Goal: Contribute content: Add original content to the website for others to see

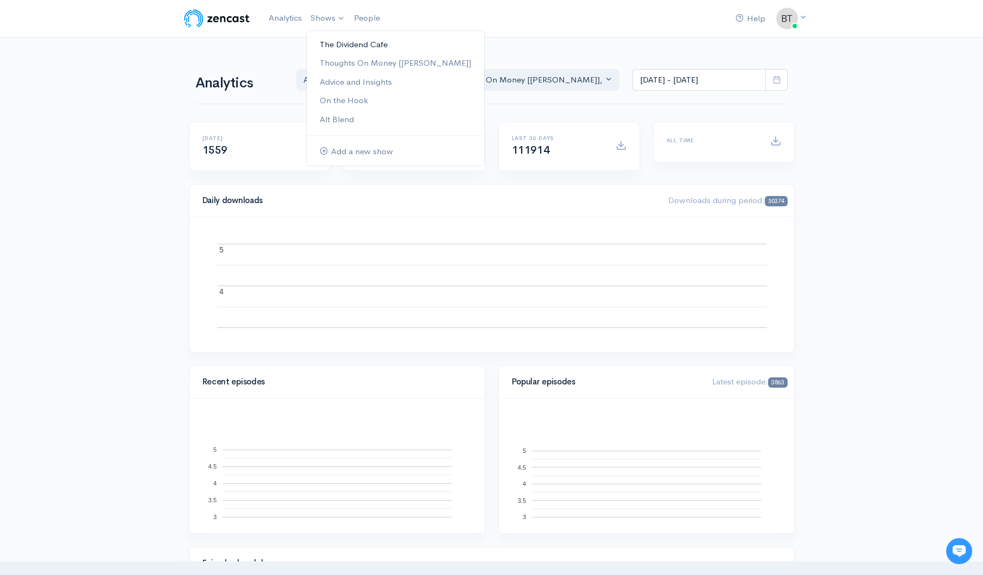
click at [324, 43] on link "The Dividend Cafe" at bounding box center [395, 44] width 177 height 19
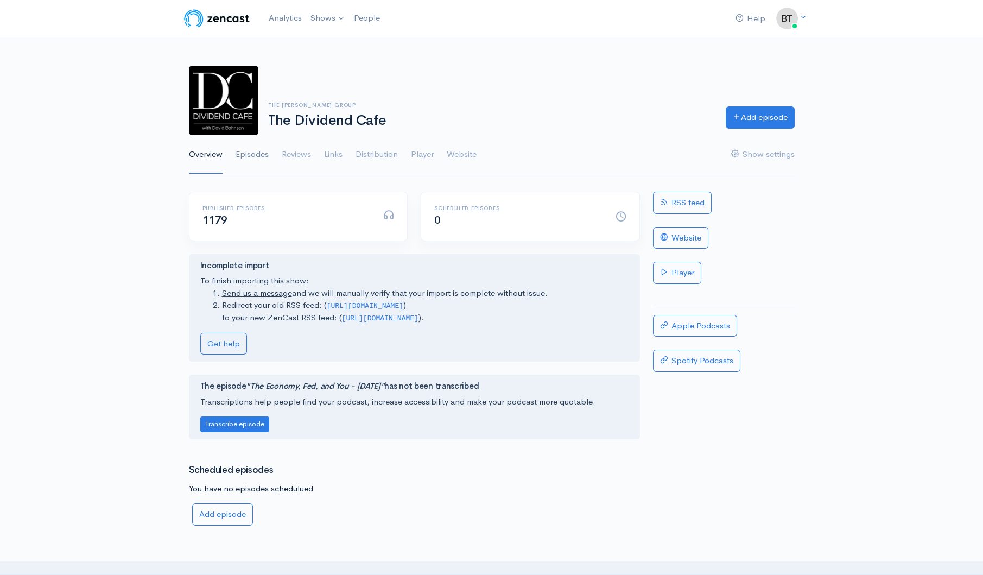
click at [259, 155] on link "Episodes" at bounding box center [252, 154] width 33 height 39
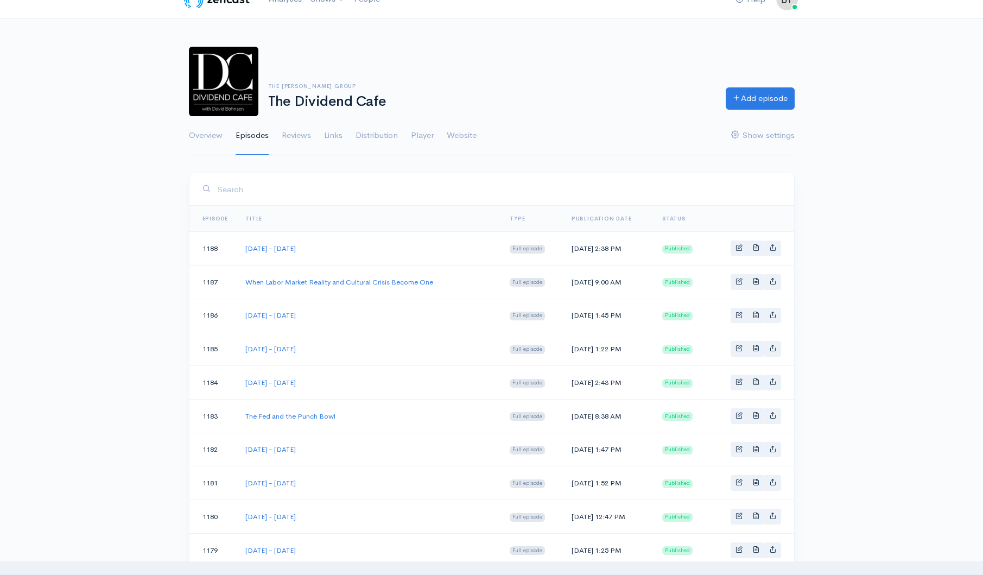
scroll to position [26, 0]
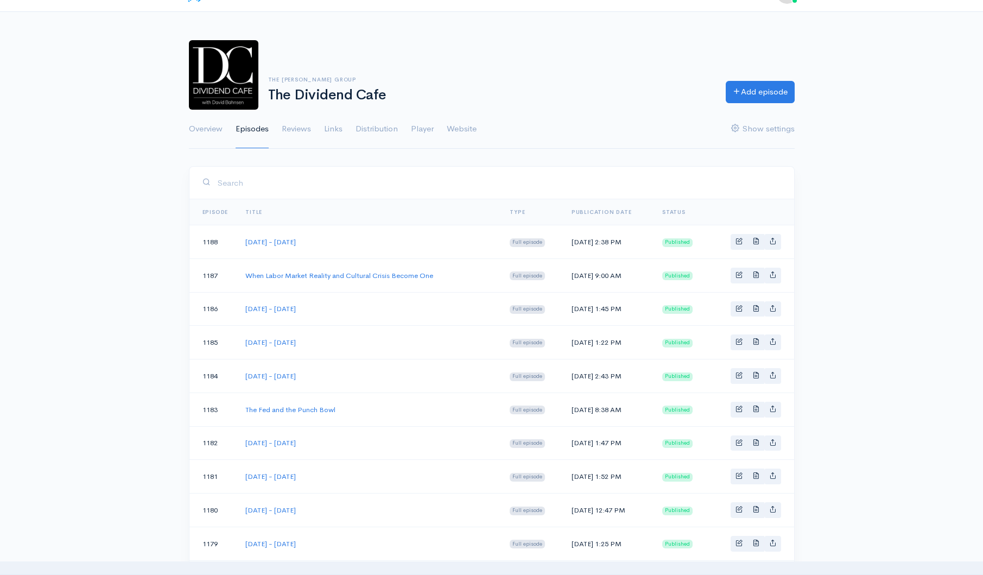
drag, startPoint x: 372, startPoint y: 341, endPoint x: 227, endPoint y: 337, distance: 145.5
click at [227, 337] on tr "1185 Tuesday - September 23, 2025 Full episode Tue, Sep 23, 2025 1:22 PM Publis…" at bounding box center [491, 343] width 605 height 34
copy tr "Tuesday - September 23, 2025"
click at [767, 92] on link "Add episode" at bounding box center [760, 90] width 69 height 22
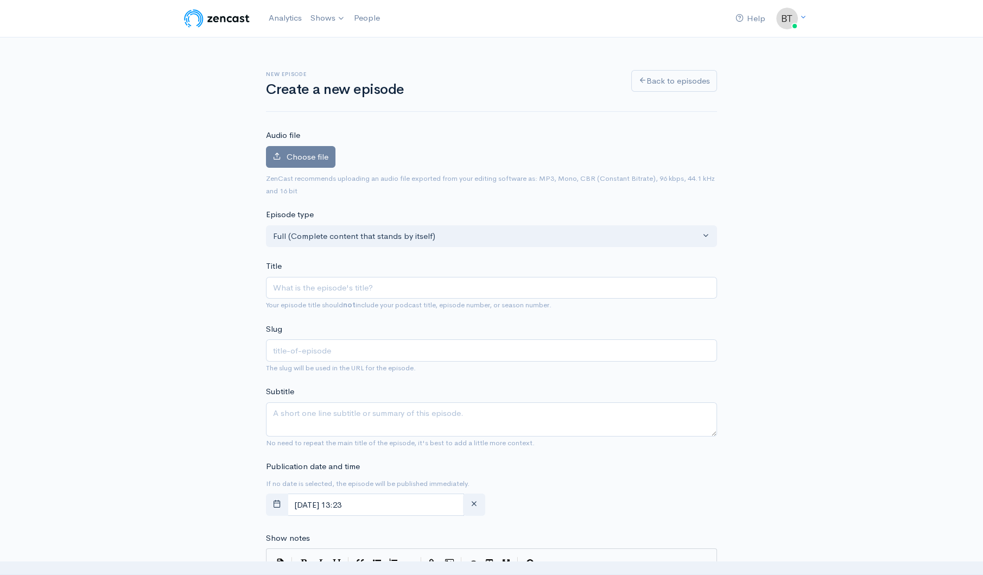
type input "Tuesday - September 23, 2025"
type input "tuesday-september-23-2025"
click at [289, 285] on input "Tuesday - September 23, 2025" at bounding box center [491, 288] width 451 height 22
drag, startPoint x: 289, startPoint y: 285, endPoint x: 235, endPoint y: 289, distance: 53.8
click at [235, 289] on div "New episode Create a new episode Back to episodes Audio file Choose file 0 ZenC…" at bounding box center [491, 575] width 619 height 1077
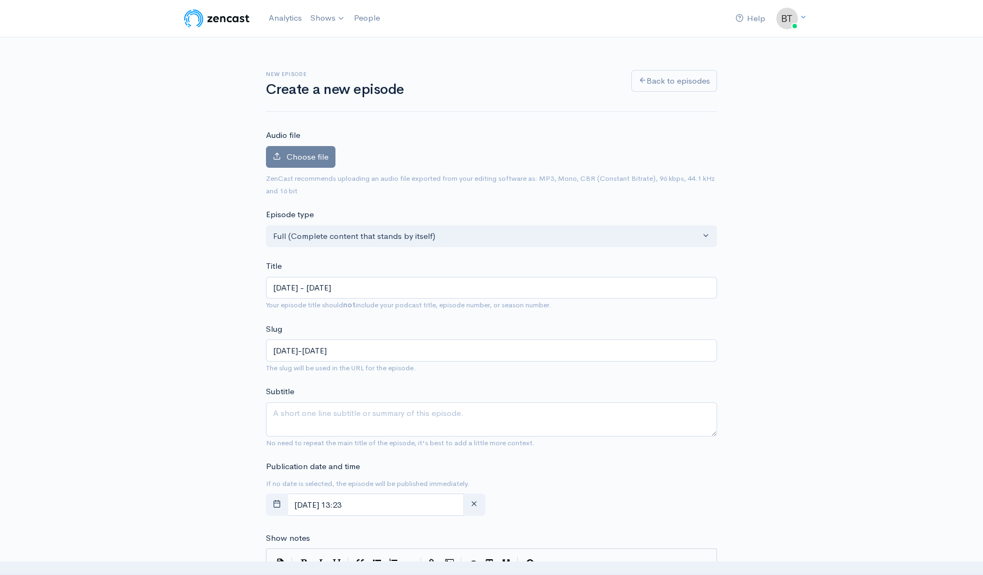
click at [288, 287] on input "Tuesday - September 23, 2025" at bounding box center [491, 288] width 451 height 22
drag, startPoint x: 361, startPoint y: 288, endPoint x: 353, endPoint y: 291, distance: 8.6
click at [353, 291] on input "Tuesday - September 23, 2025" at bounding box center [491, 288] width 451 height 22
type input "Tuesday - September 3, 2025"
type input "tuesday-september-3-2025"
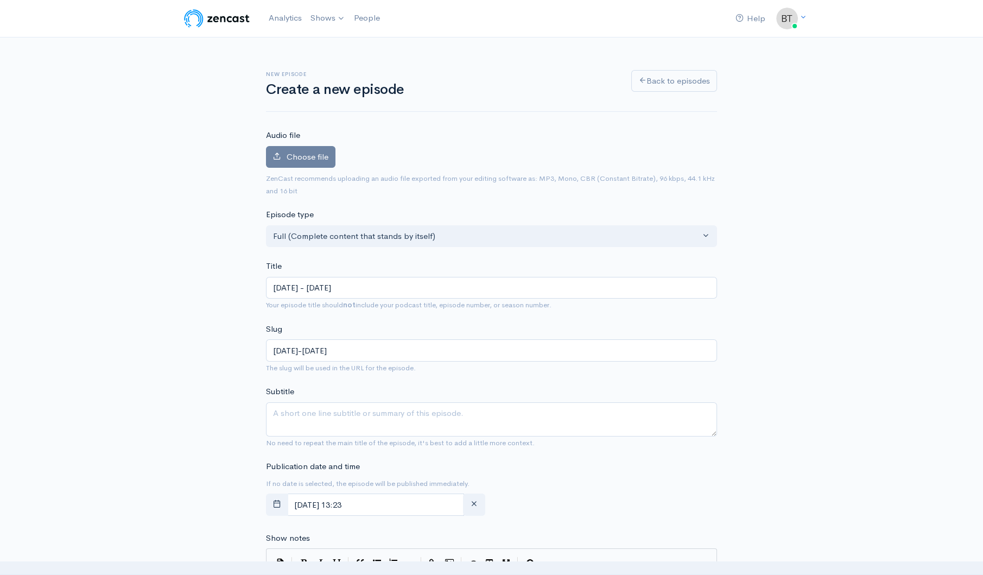
type input "[DATE] - [DATE]"
type input "[DATE]-[DATE]"
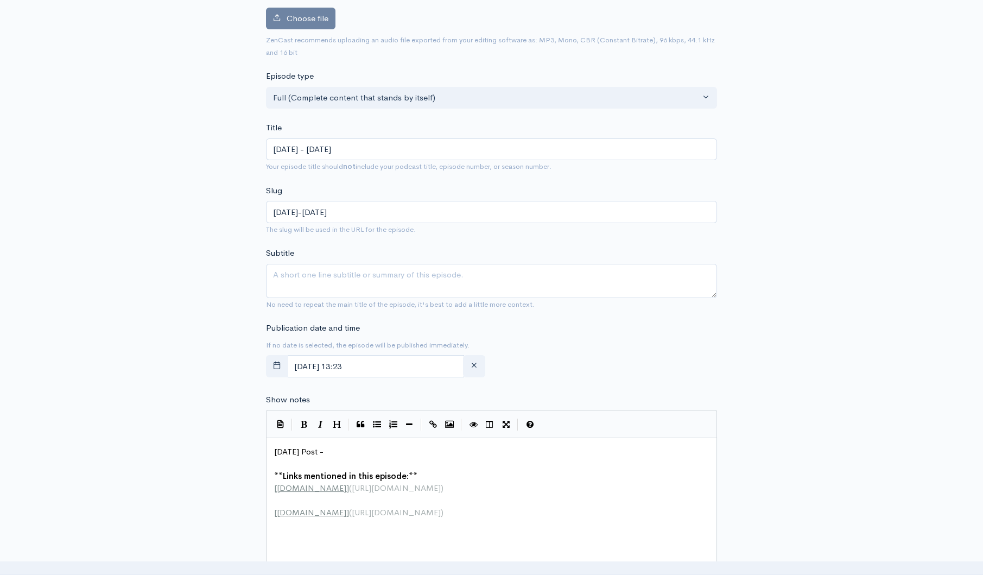
scroll to position [145, 0]
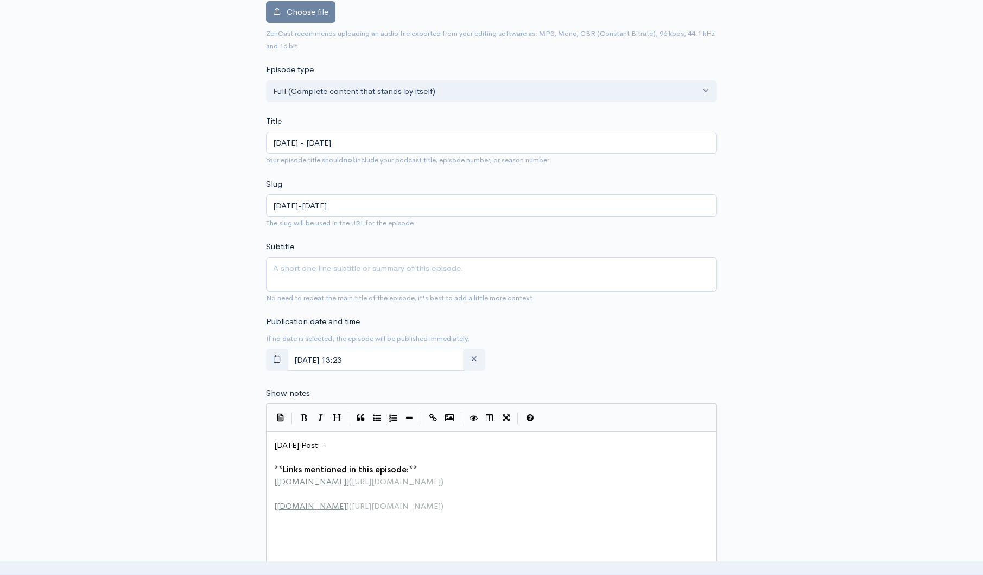
type input "[DATE] - [DATE]"
type textarea "Today's Post -"
drag, startPoint x: 340, startPoint y: 444, endPoint x: 263, endPoint y: 441, distance: 77.1
paste textarea
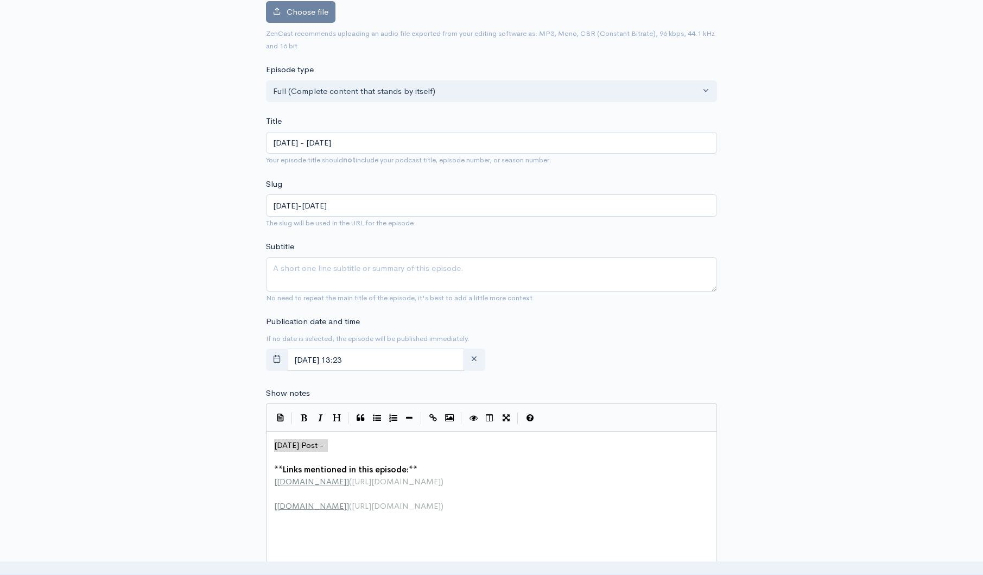
scroll to position [236, 0]
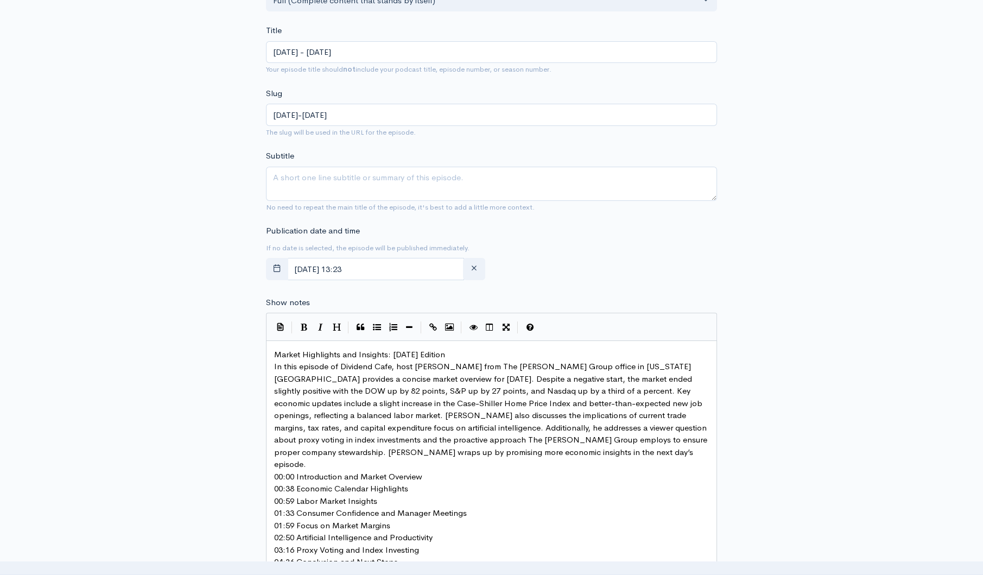
click at [502, 352] on pre "Market Highlights and Insights: [DATE] Edition" at bounding box center [495, 354] width 447 height 12
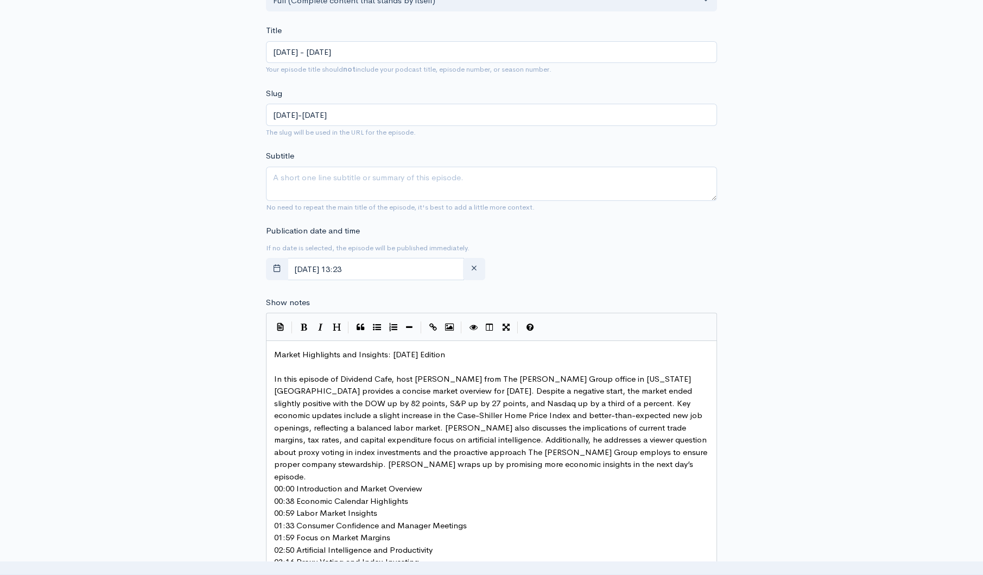
click at [557, 461] on pre "In this episode of Dividend Cafe, host Brian Sitel from The Bahnsen Group offic…" at bounding box center [495, 428] width 447 height 110
click at [443, 495] on pre "00:00 Introduction and Market Overview" at bounding box center [495, 501] width 447 height 12
click at [419, 519] on pre "00:38 Economic Calendar Highlights" at bounding box center [495, 525] width 447 height 12
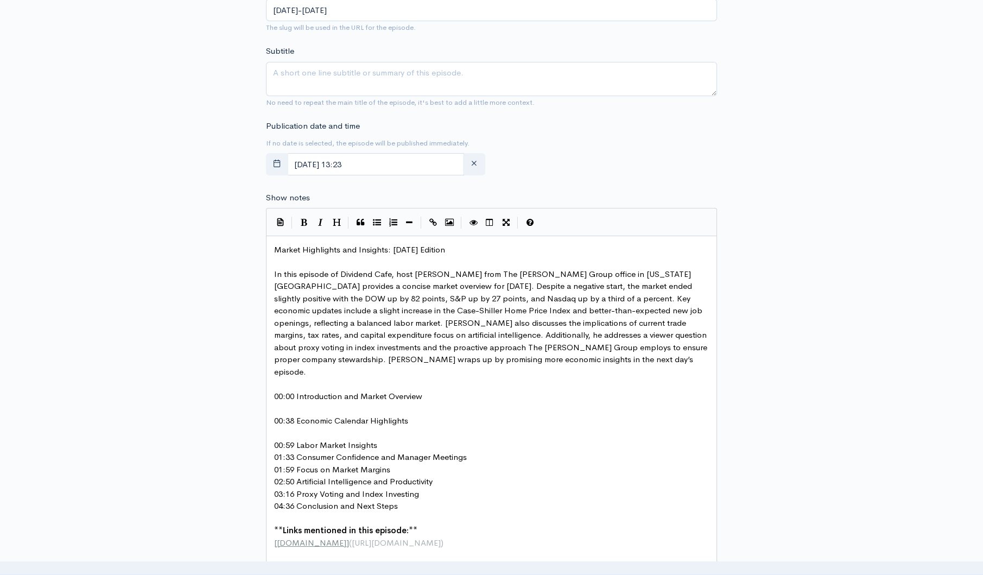
scroll to position [391, 0]
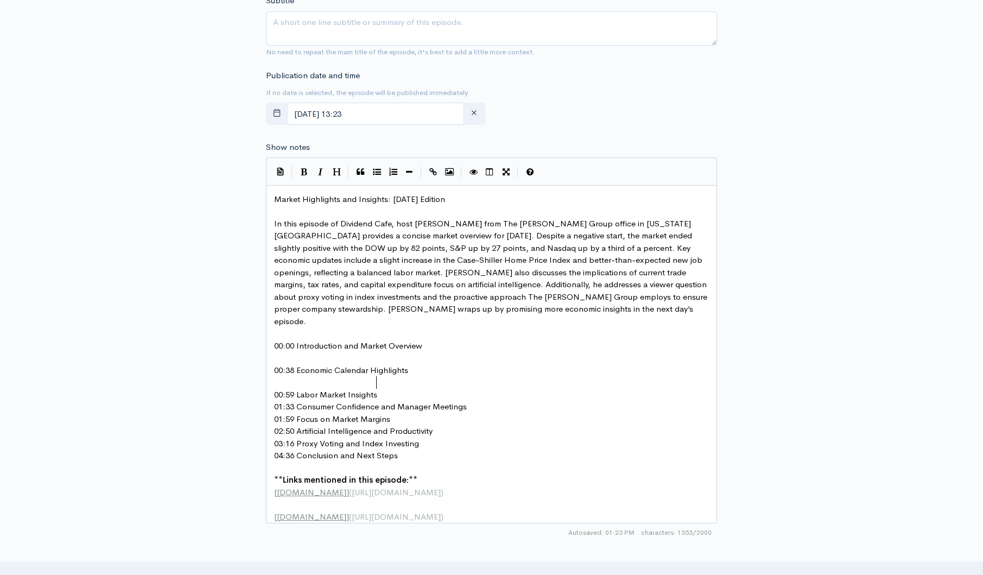
click at [392, 389] on pre "00:59 Labor Market Insights" at bounding box center [495, 395] width 447 height 12
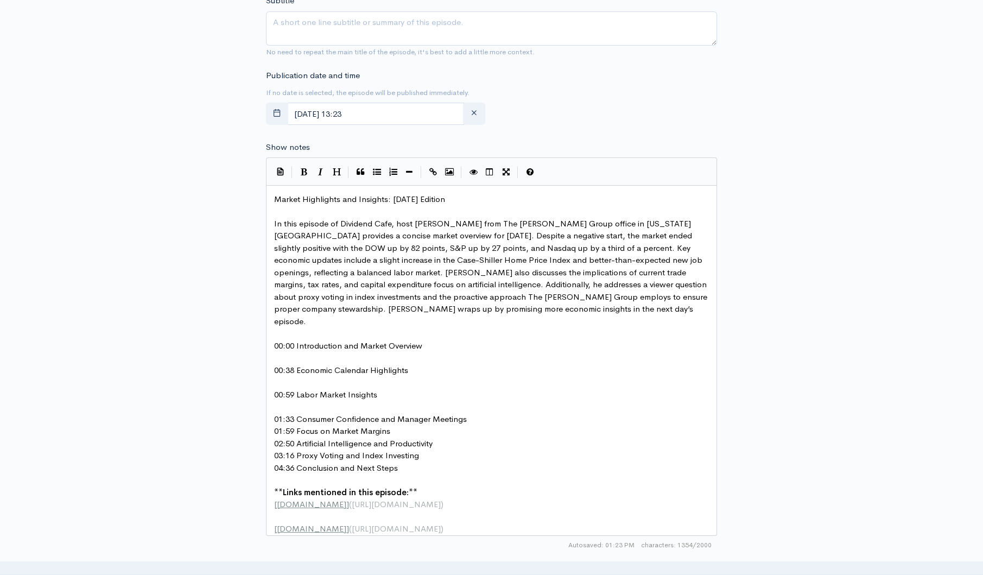
click at [475, 413] on pre "01:33 Consumer Confidence and Manager Meetings" at bounding box center [495, 419] width 447 height 12
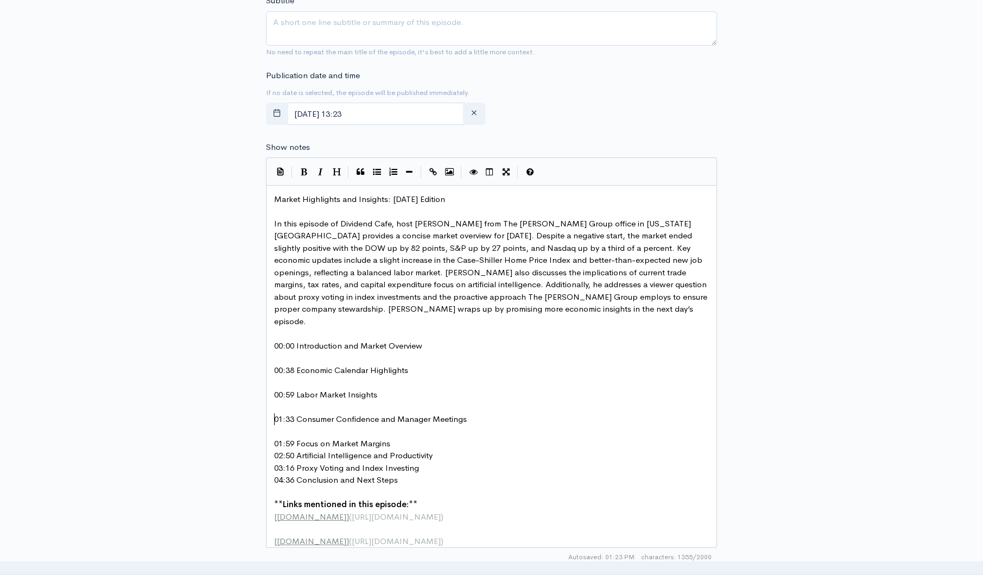
click at [401, 437] on pre "01:59 Focus on Market Margins" at bounding box center [495, 443] width 447 height 12
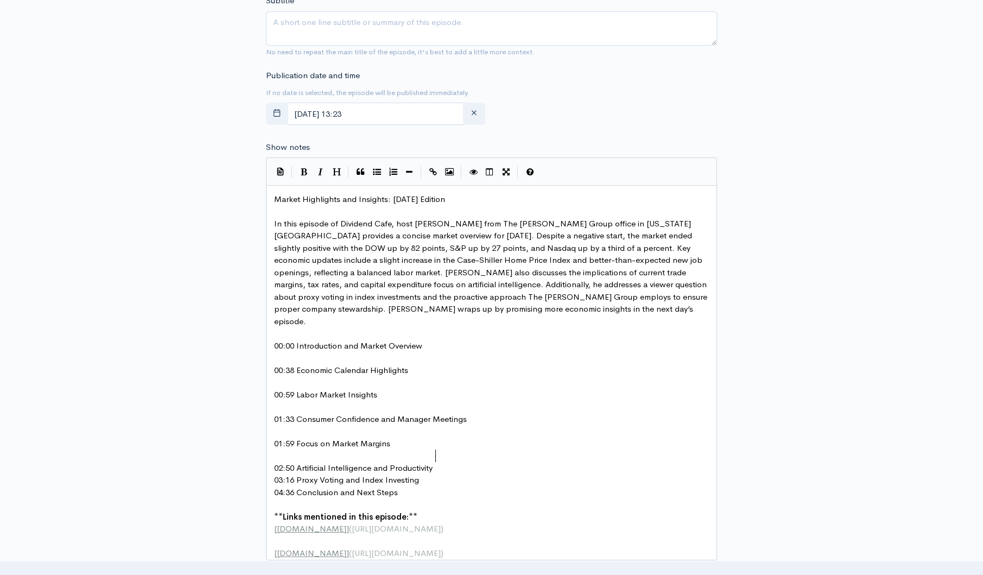
click at [453, 462] on pre "02:50 Artificial Intelligence and Productivity" at bounding box center [495, 468] width 447 height 12
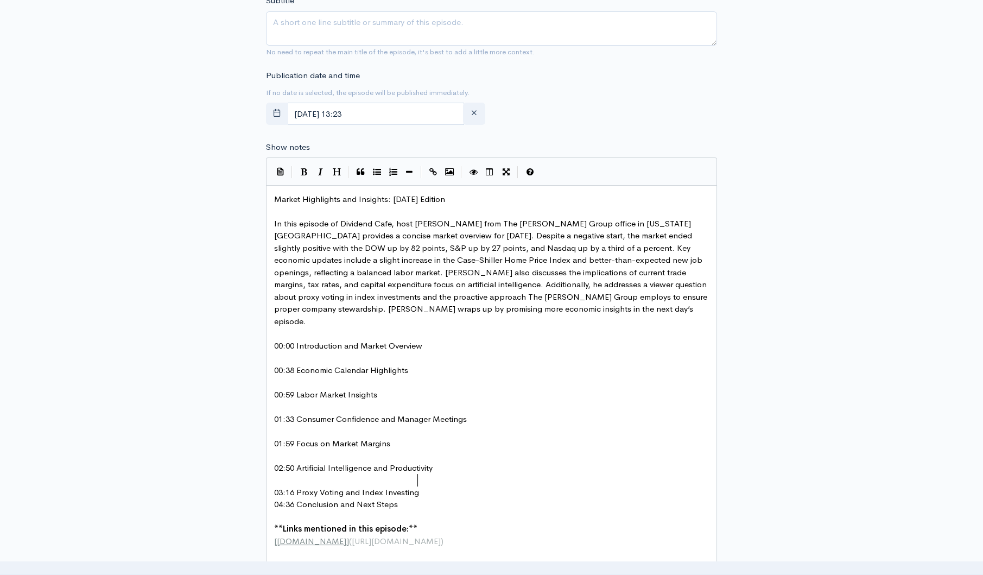
click at [423, 486] on pre "03:16 Proxy Voting and Index Investing" at bounding box center [495, 492] width 447 height 12
click at [441, 224] on span "In this episode of Dividend Cafe, host Brian Sitel from The Bahnsen Group offic…" at bounding box center [491, 272] width 435 height 108
type textarea "y"
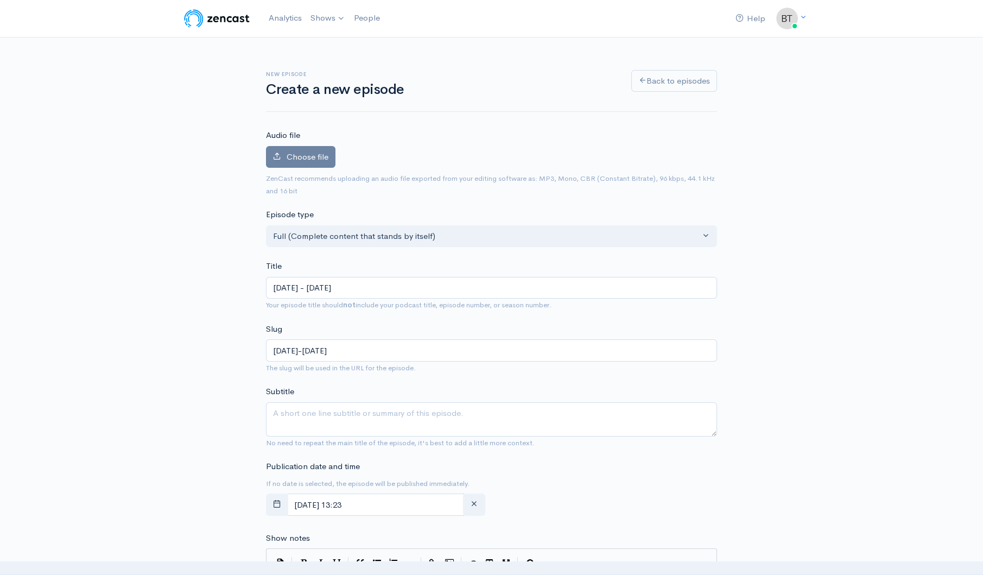
scroll to position [90, 0]
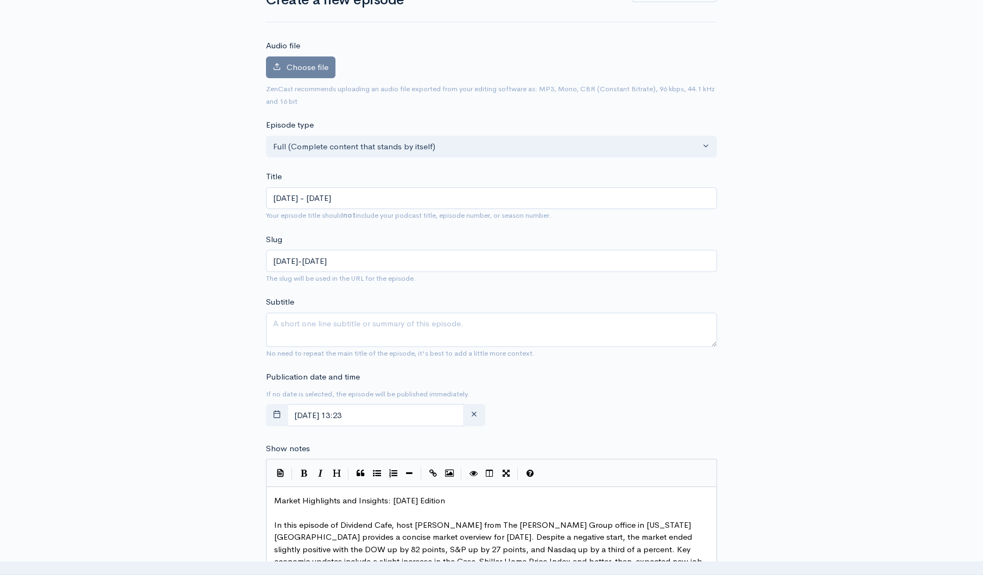
type textarea "zy"
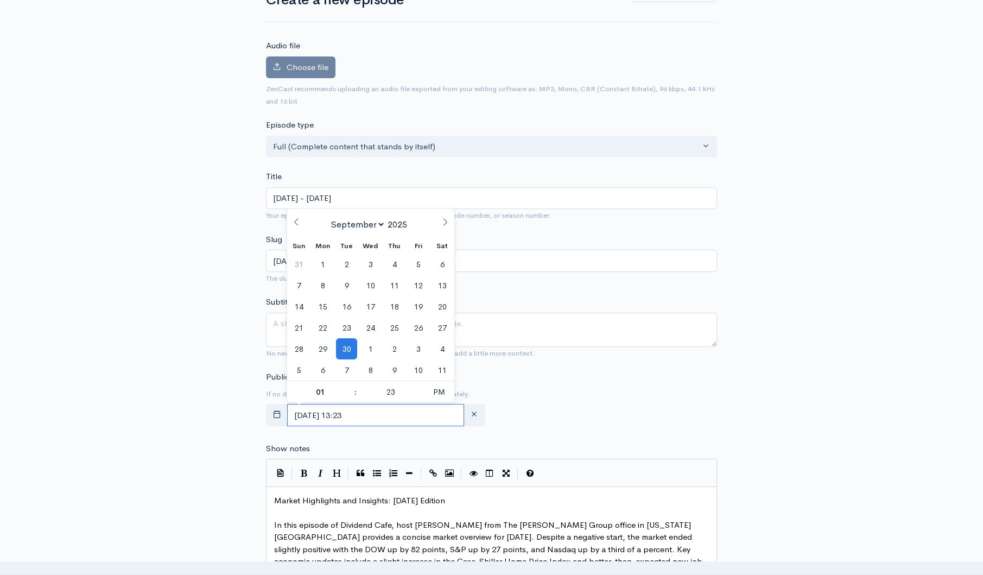
click at [413, 416] on input "September, 30 2025 13:23" at bounding box center [375, 415] width 177 height 22
click at [369, 346] on span "1" at bounding box center [370, 348] width 21 height 21
type input "October, 01 2025 13:23"
select select "9"
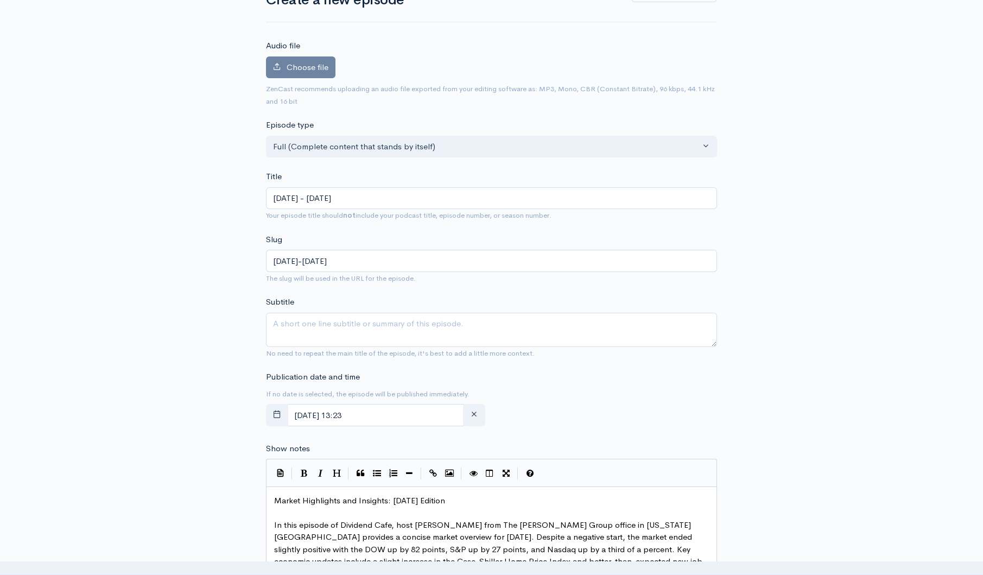
type textarea "Market Highlights and Insights: [DATE] Edition"
drag, startPoint x: 510, startPoint y: 497, endPoint x: 265, endPoint y: 494, distance: 244.8
click at [308, 328] on textarea "Subtitle" at bounding box center [491, 330] width 451 height 34
paste textarea "Market Highlights and Insights: [DATE] Edition"
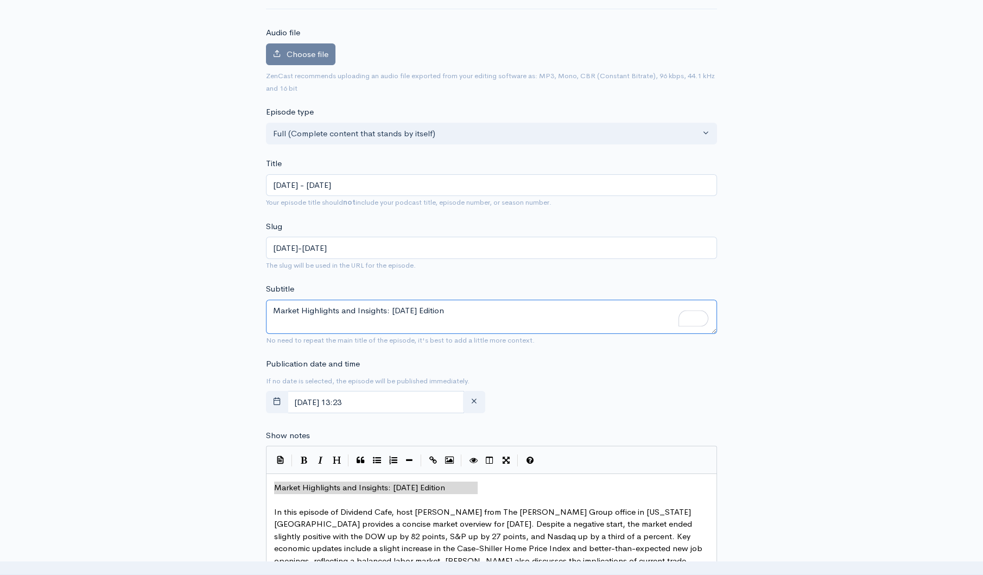
scroll to position [109, 0]
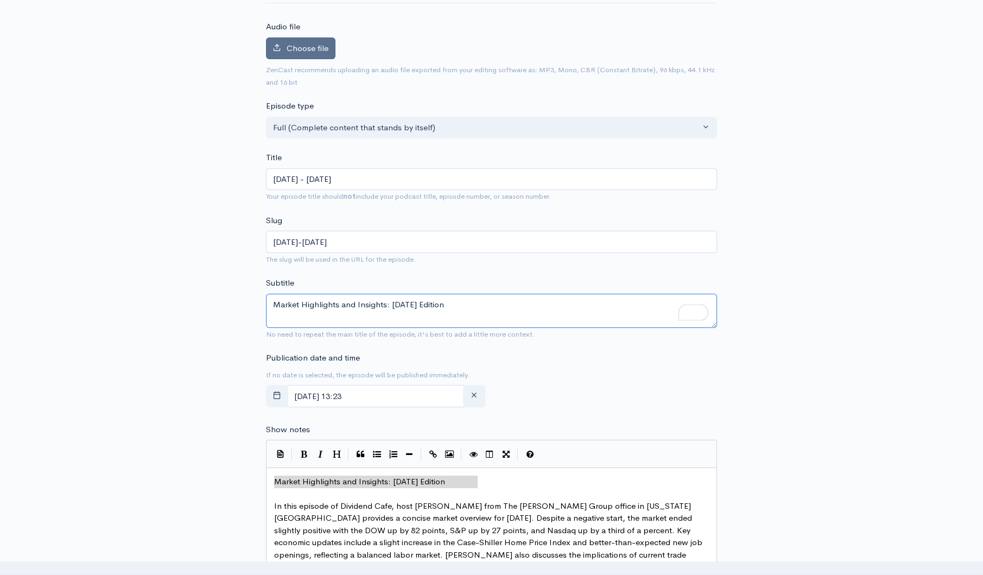
type textarea "Market Highlights and Insights: [DATE] Edition"
click at [296, 48] on span "Choose file" at bounding box center [308, 48] width 42 height 10
click at [0, 0] on input "Choose file" at bounding box center [0, 0] width 0 height 0
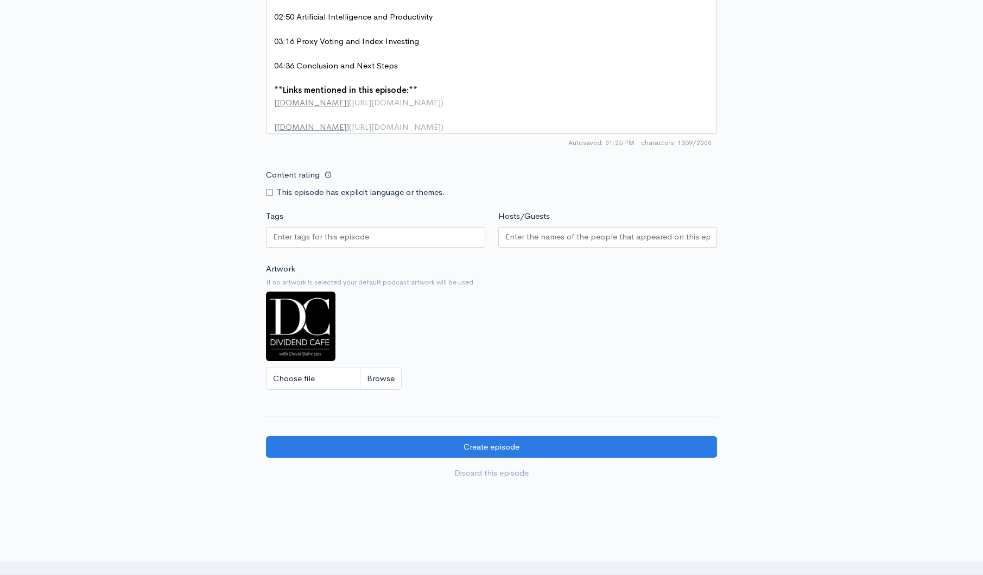
scroll to position [960, 0]
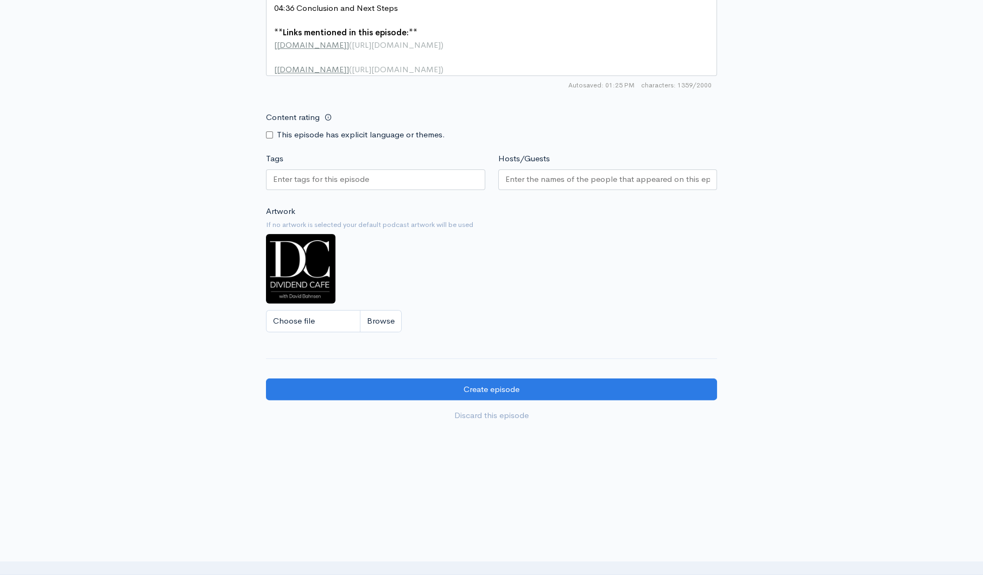
click at [555, 174] on input "Hosts/Guests" at bounding box center [607, 179] width 205 height 12
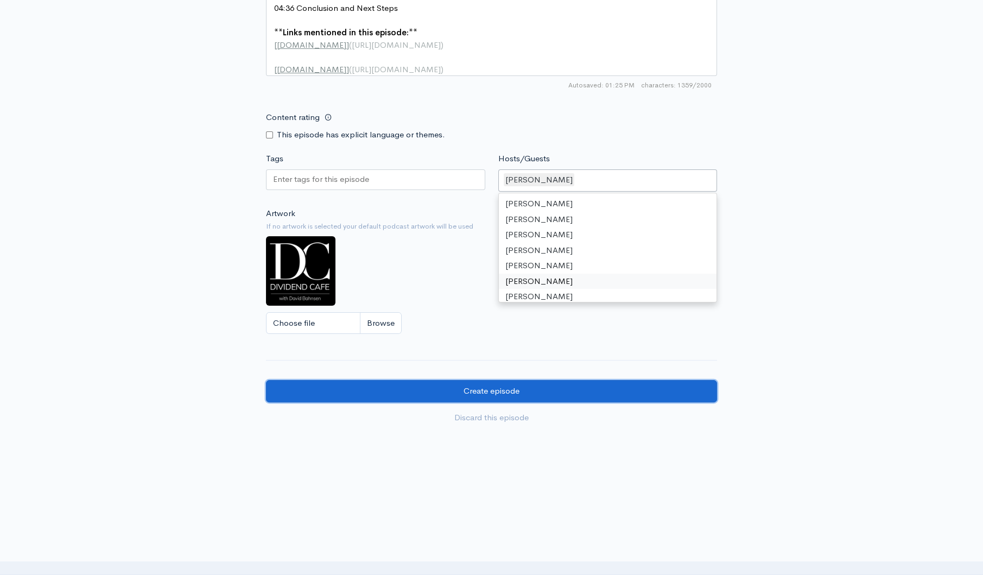
click at [563, 392] on input "Create episode" at bounding box center [491, 391] width 451 height 22
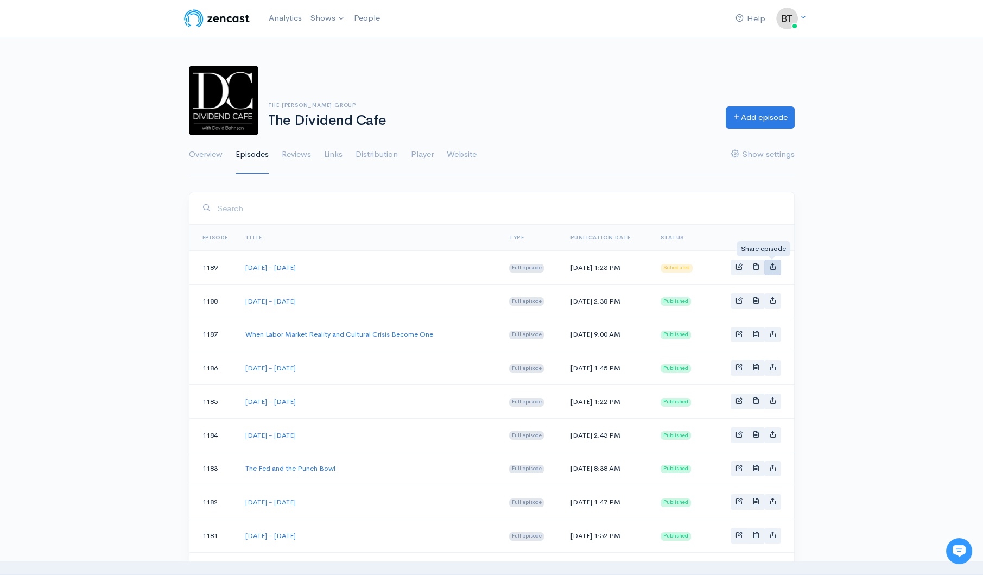
click at [772, 268] on icon "Basic example" at bounding box center [772, 266] width 7 height 7
type input "https://podcast.dividendcafe.com/episodes/tuesday-september-30-2025"
type input "https://dts.podtrac.com/redirect.mp3/media.zencast.fm/the-dividend-cafe-1/f6e07…"
type input "<iframe src='https://share.zencast.fm/embed/episode/f6e07172-2589-4660-8052-223…"
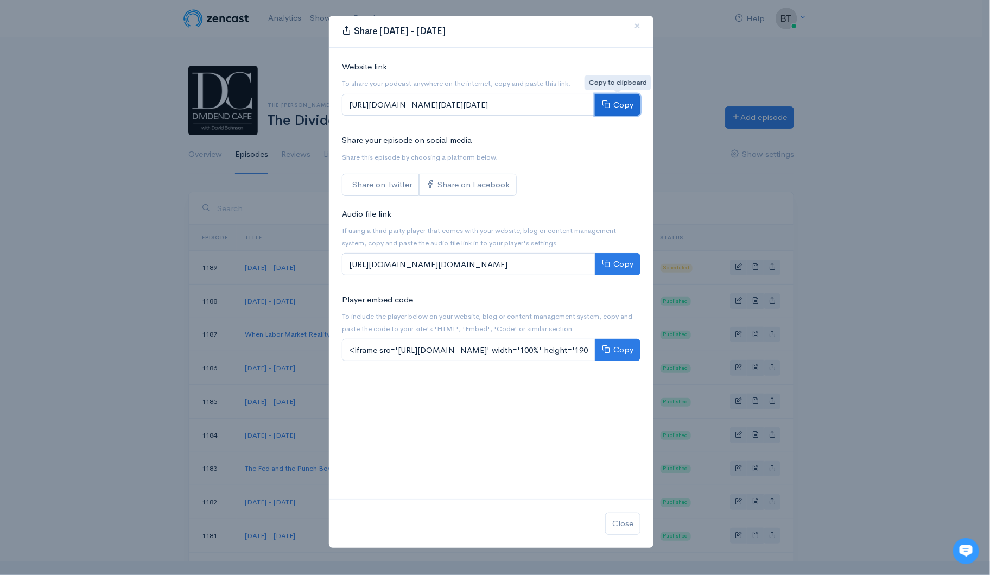
click at [628, 107] on button "Copy" at bounding box center [618, 105] width 46 height 22
click at [904, 303] on div "Share Tuesday - September 30, 2025 × Website link To share your podcast anywher…" at bounding box center [495, 287] width 990 height 575
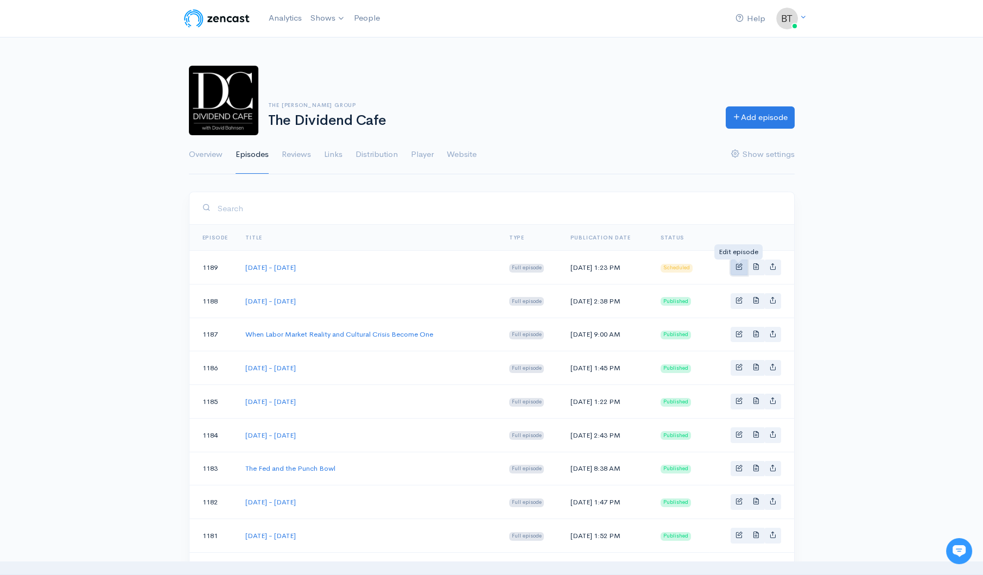
click at [740, 268] on span "Basic example" at bounding box center [738, 266] width 7 height 7
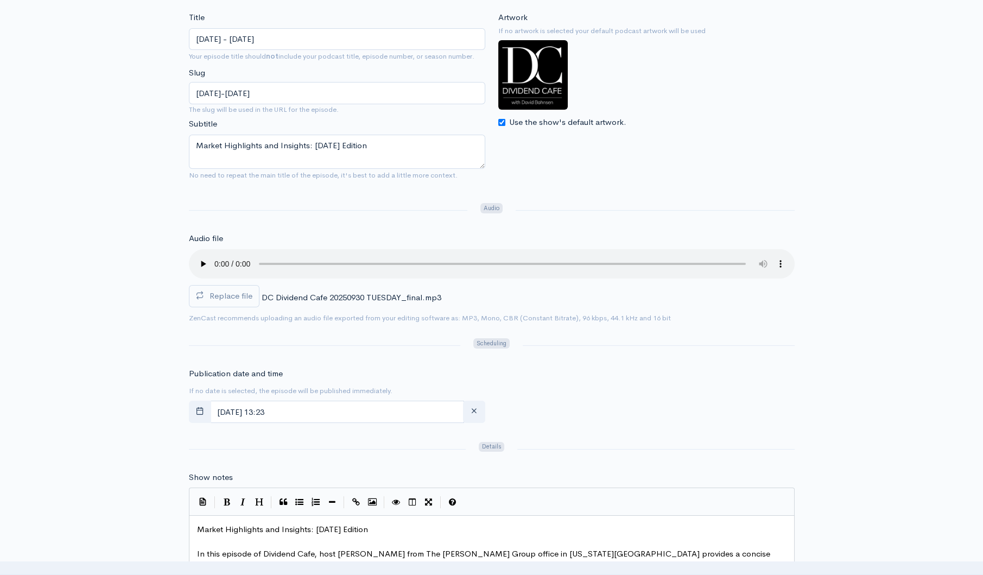
scroll to position [187, 0]
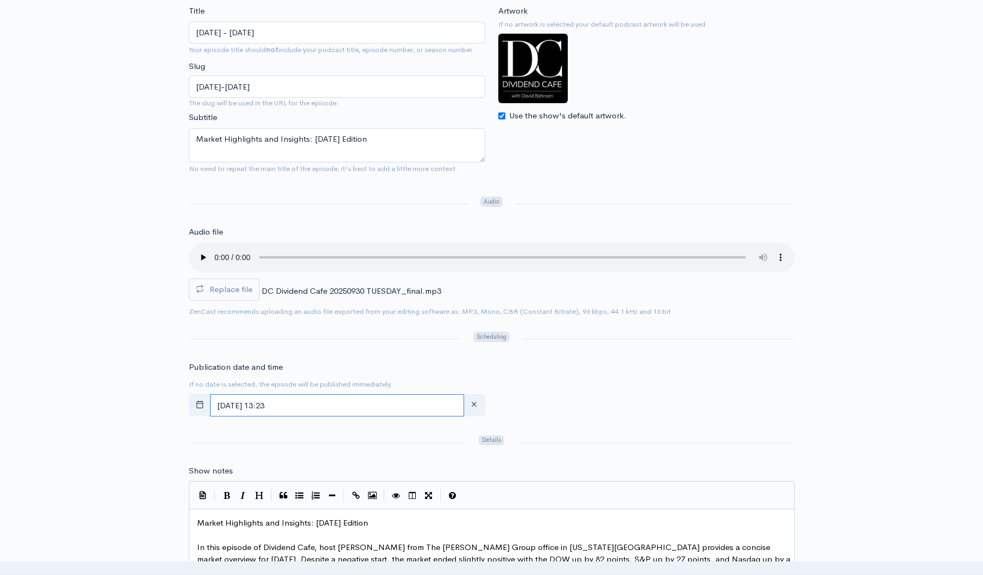
click at [346, 405] on input "October, 01 2025 13:23" at bounding box center [337, 405] width 254 height 22
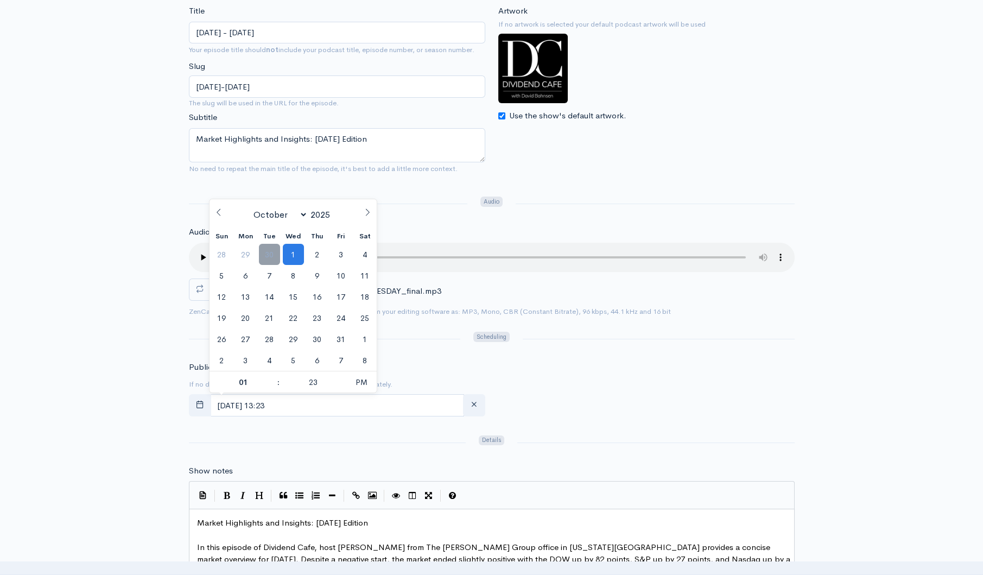
click at [267, 256] on span "30" at bounding box center [269, 254] width 21 height 21
type input "September, 30 2025 13:23"
select select "8"
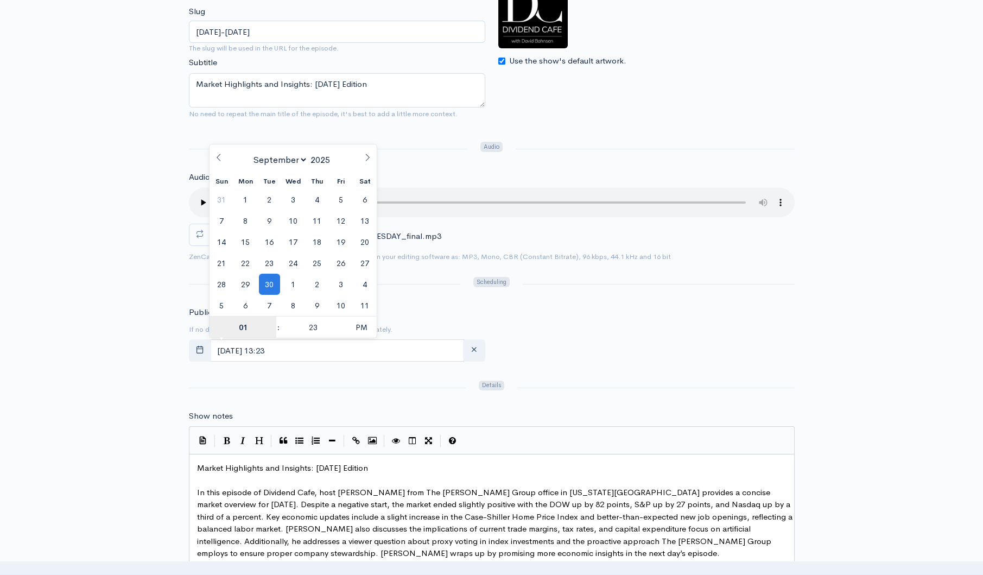
scroll to position [255, 0]
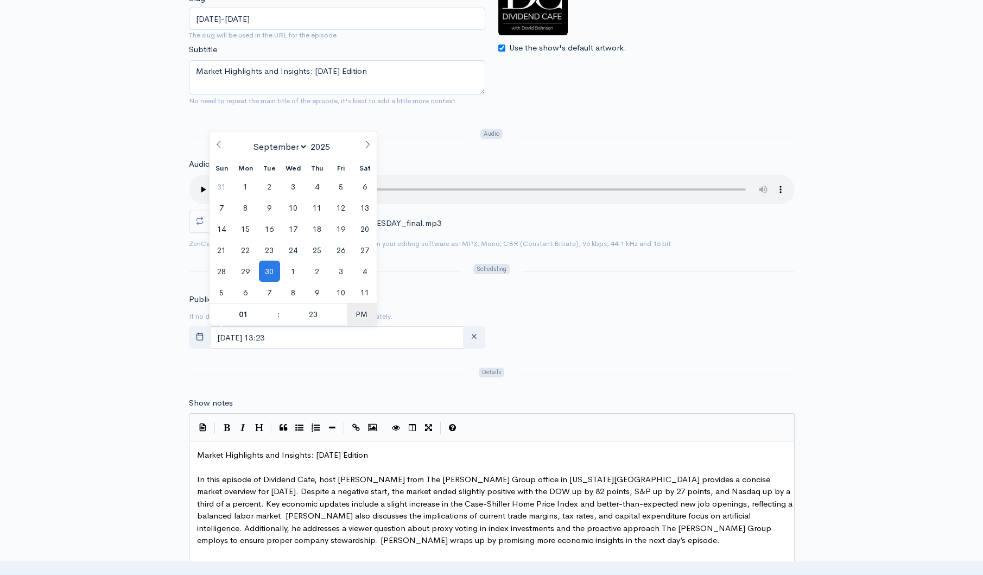
click at [367, 316] on span "PM" at bounding box center [362, 314] width 30 height 22
click at [274, 307] on span at bounding box center [273, 308] width 8 height 11
type input "September, 30 2025 02:23"
type input "02"
click at [274, 307] on span at bounding box center [273, 308] width 8 height 11
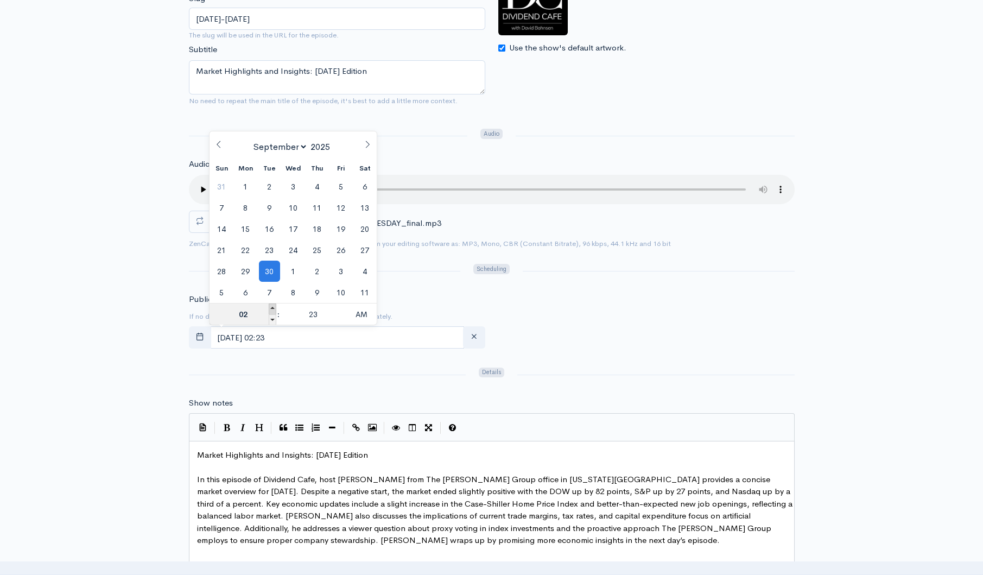
type input "September, 30 2025 03:23"
type input "03"
click at [275, 307] on span at bounding box center [273, 308] width 8 height 11
type input "September, 30 2025 04:23"
type input "04"
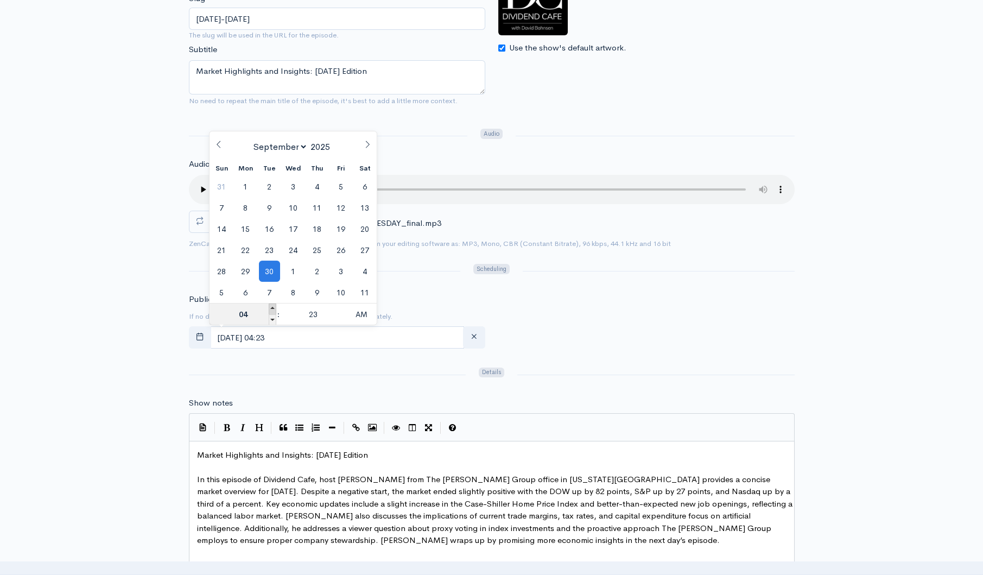
click at [275, 307] on span at bounding box center [273, 308] width 8 height 11
type input "September, 30 2025 05:23"
type input "05"
click at [275, 307] on span at bounding box center [273, 308] width 8 height 11
type input "September, 30 2025 06:23"
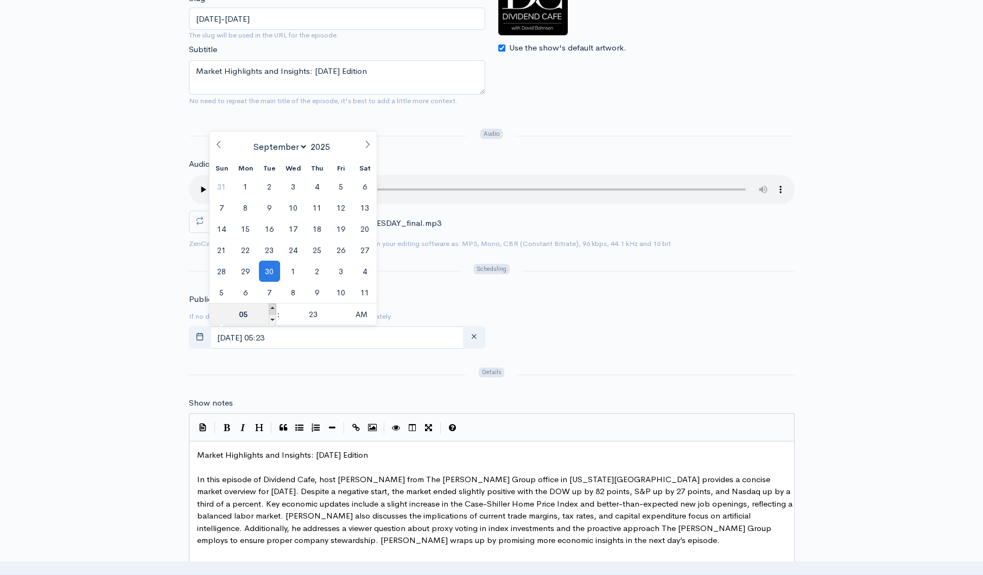
type input "06"
click at [275, 307] on span at bounding box center [273, 308] width 8 height 11
type input "September, 30 2025 07:23"
type input "07"
click at [275, 306] on span at bounding box center [273, 308] width 8 height 11
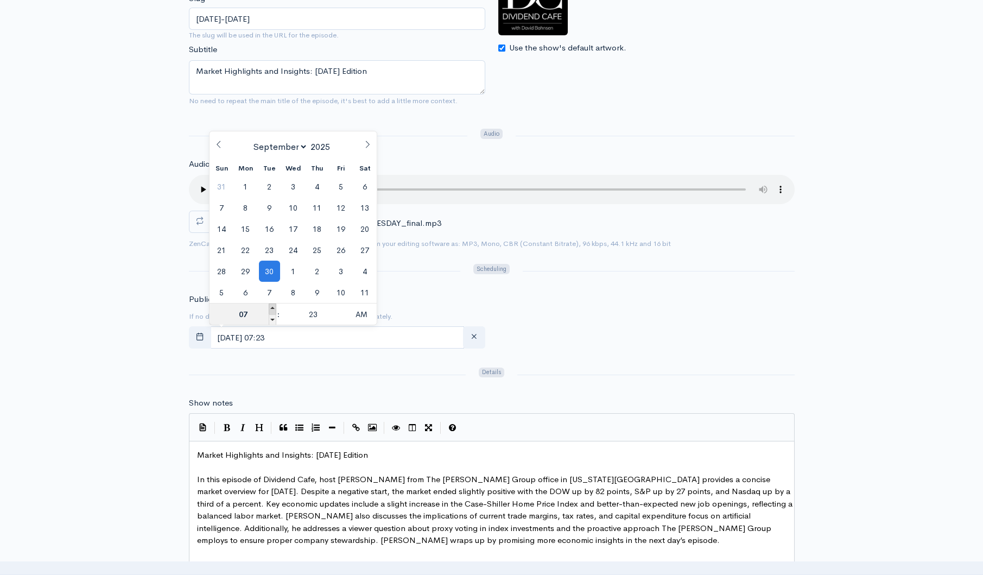
type input "[DATE] 08:23"
type input "08"
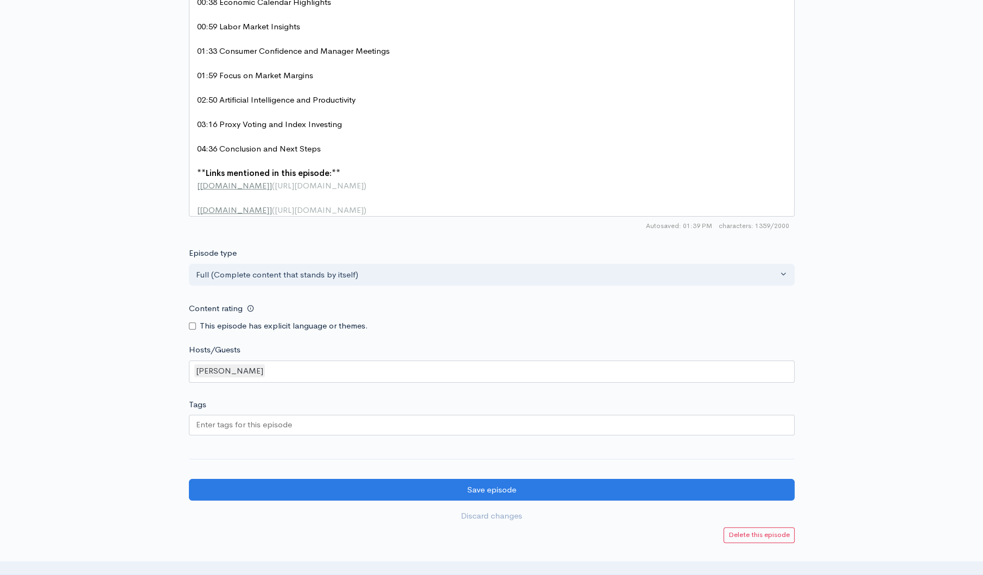
scroll to position [956, 0]
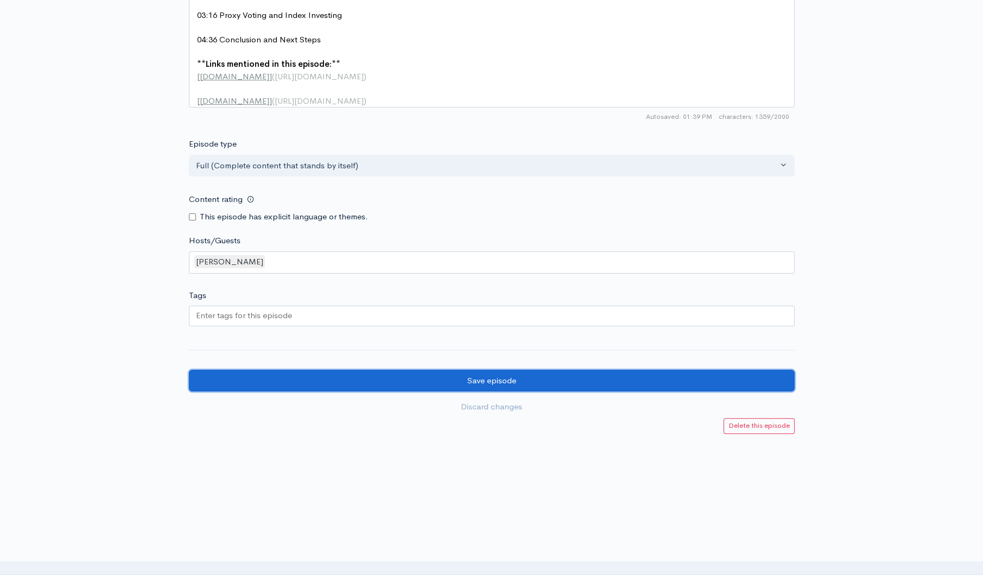
click at [484, 379] on input "Save episode" at bounding box center [492, 381] width 606 height 22
